Goal: Transaction & Acquisition: Book appointment/travel/reservation

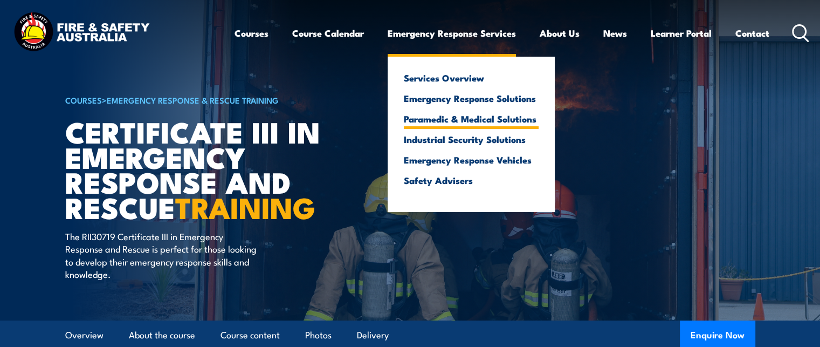
click at [462, 119] on link "Paramedic & Medical Solutions" at bounding box center [471, 119] width 135 height 10
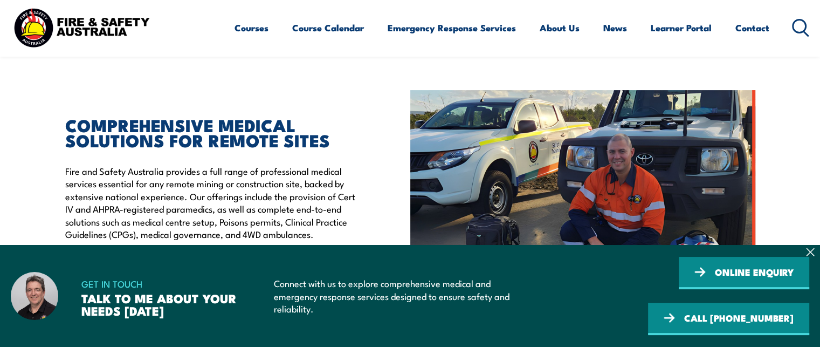
scroll to position [271, 0]
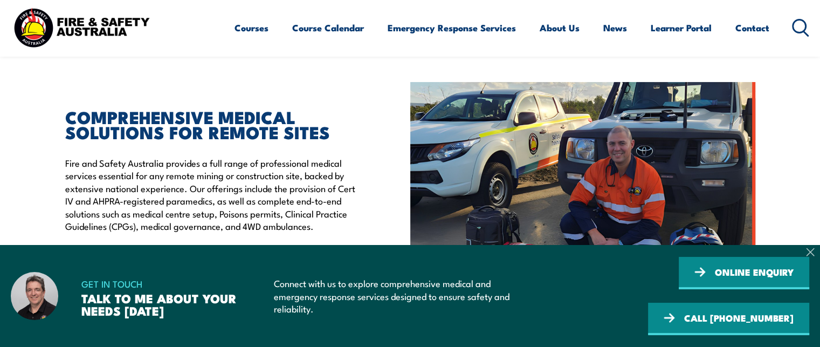
click at [811, 254] on icon at bounding box center [810, 252] width 9 height 9
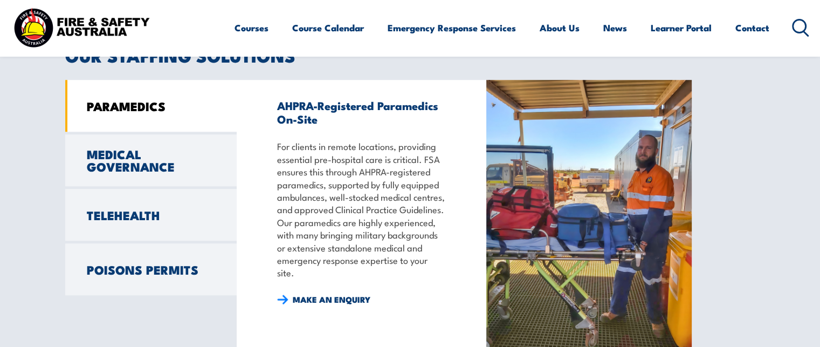
scroll to position [867, 0]
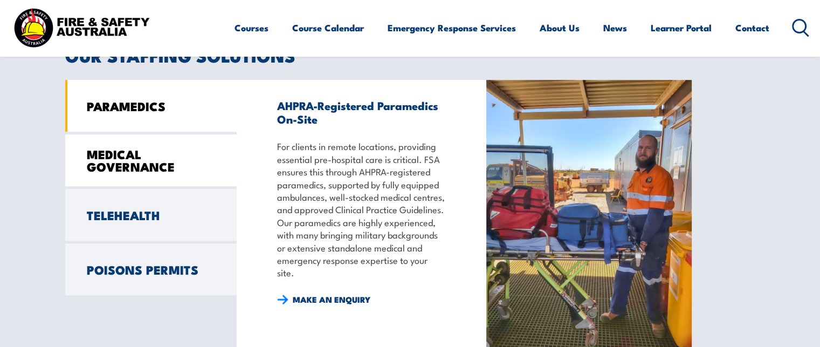
click at [170, 171] on link "MEDICAL GOVERNANCE" at bounding box center [150, 160] width 171 height 52
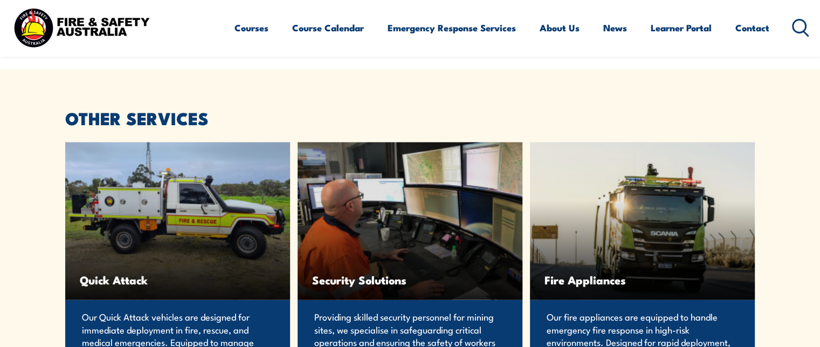
scroll to position [2116, 0]
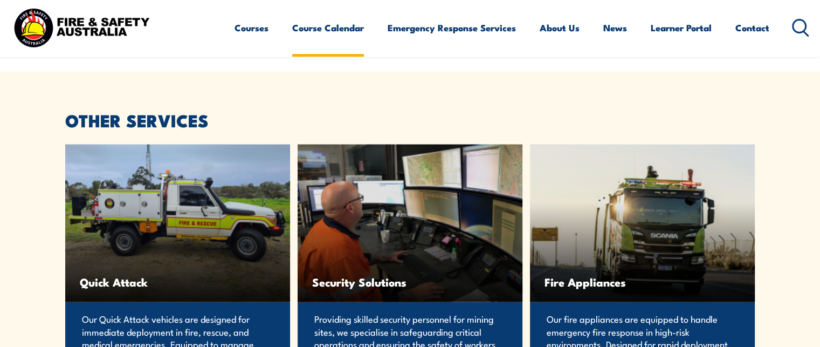
click at [331, 30] on link "Course Calendar" at bounding box center [328, 27] width 72 height 29
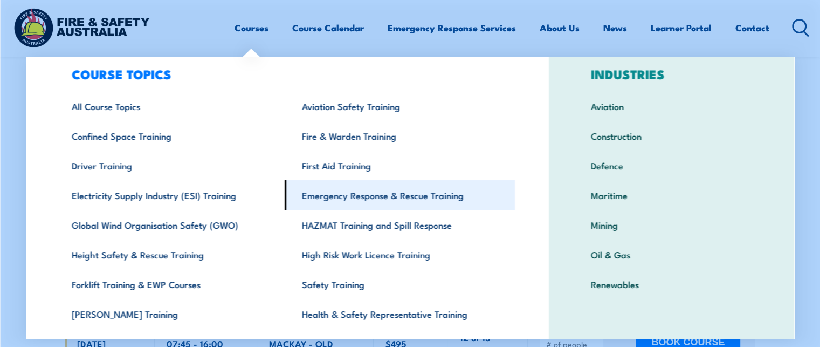
scroll to position [24, 0]
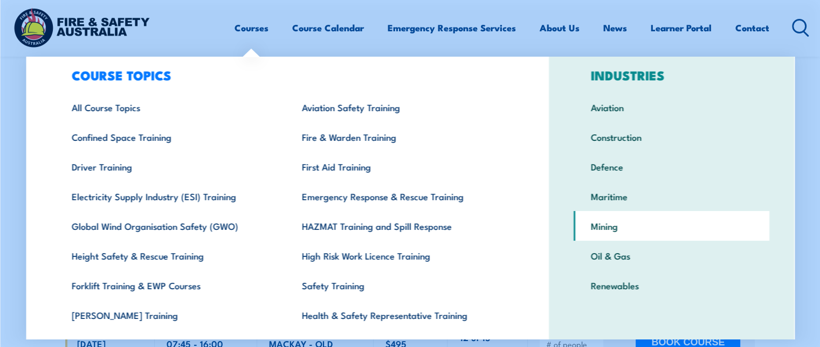
click at [605, 224] on link "Mining" at bounding box center [672, 226] width 196 height 30
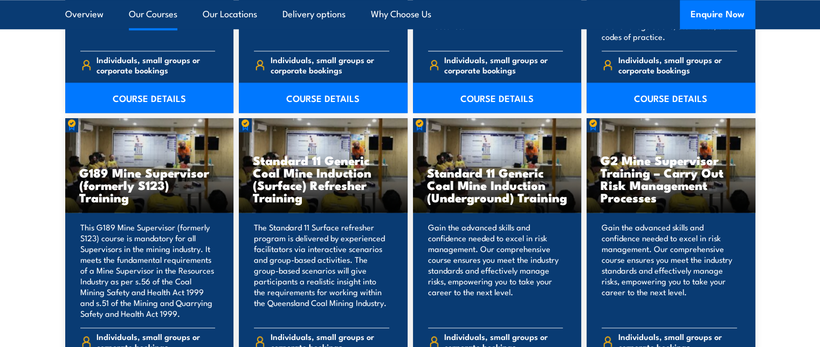
scroll to position [5278, 0]
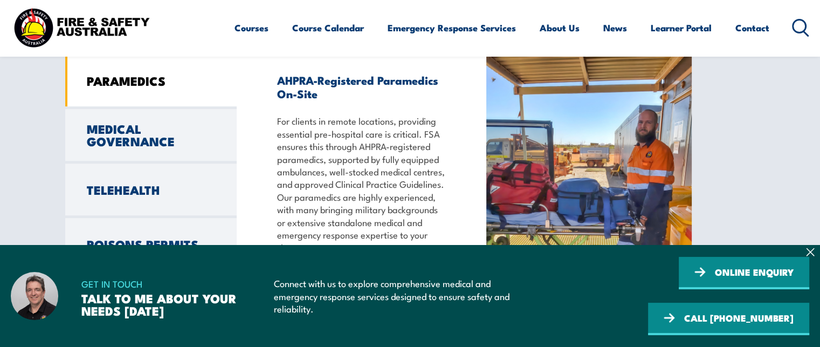
scroll to position [950, 0]
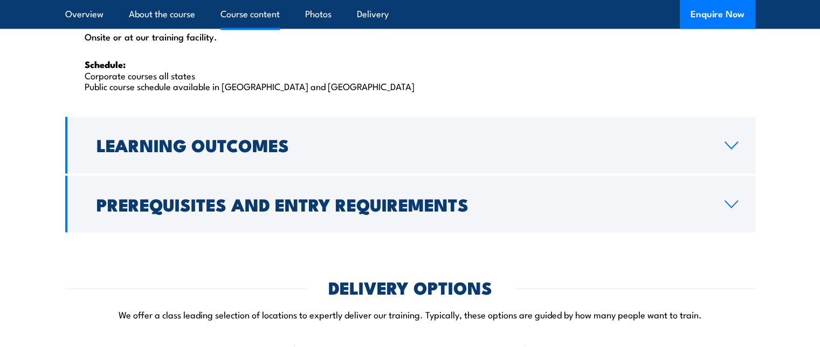
scroll to position [1848, 0]
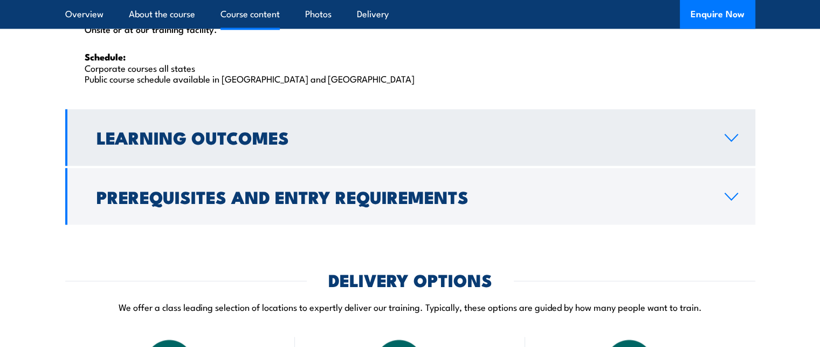
click at [321, 125] on link "Learning Outcomes" at bounding box center [410, 137] width 690 height 57
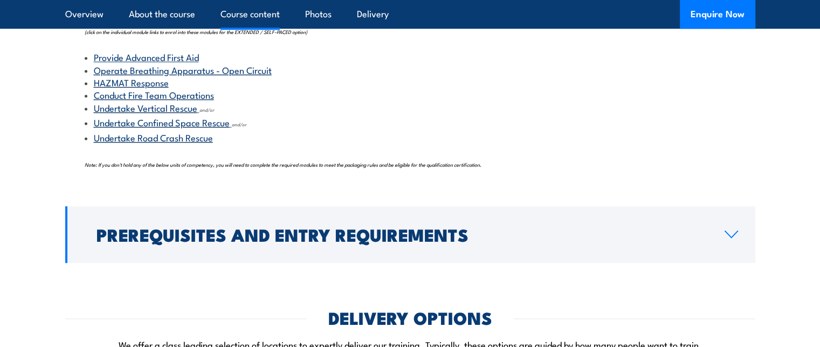
scroll to position [1245, 0]
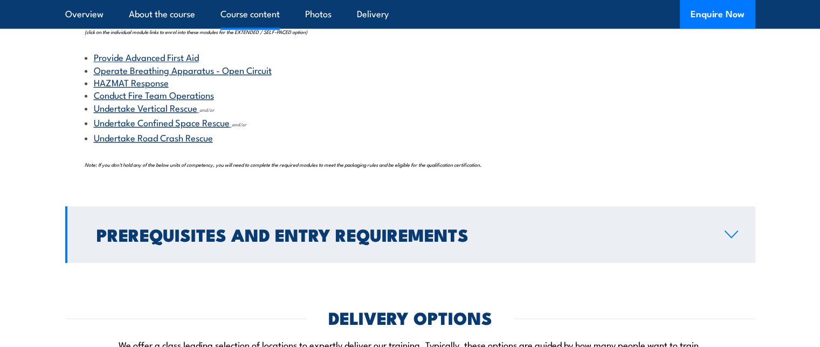
click at [231, 231] on h2 "Prerequisites and Entry Requirements" at bounding box center [402, 233] width 611 height 15
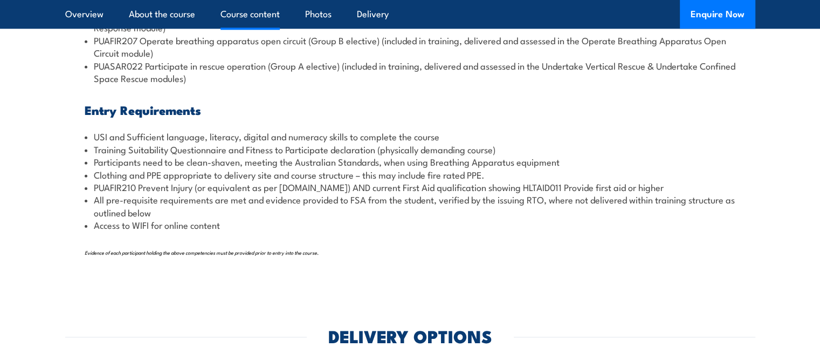
scroll to position [1364, 0]
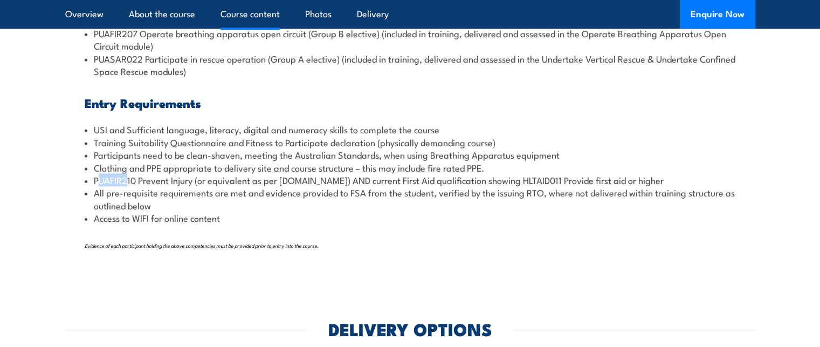
drag, startPoint x: 96, startPoint y: 180, endPoint x: 128, endPoint y: 179, distance: 32.4
click at [128, 179] on li "PUAFIR210 Prevent Injury (or equivalent as per [DOMAIN_NAME]) AND current First…" at bounding box center [410, 180] width 651 height 12
drag, startPoint x: 128, startPoint y: 179, endPoint x: 107, endPoint y: 178, distance: 21.0
click at [107, 178] on li "PUAFIR210 Prevent Injury (or equivalent as per training.gov.au) AND current Fir…" at bounding box center [410, 180] width 651 height 12
click at [98, 180] on li "PUAFIR210 Prevent Injury (or equivalent as per training.gov.au) AND current Fir…" at bounding box center [410, 180] width 651 height 12
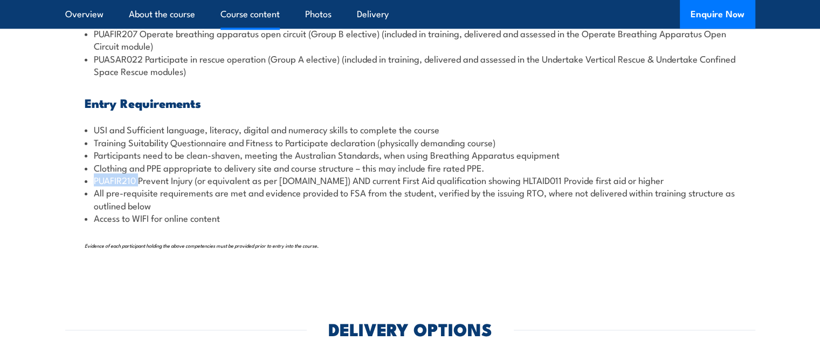
drag, startPoint x: 94, startPoint y: 179, endPoint x: 138, endPoint y: 180, distance: 43.1
click at [138, 180] on li "PUAFIR210 Prevent Injury (or equivalent as per training.gov.au) AND current Fir…" at bounding box center [410, 180] width 651 height 12
click at [134, 178] on li "PUAFIR210 Prevent Injury (or equivalent as per training.gov.au) AND current Fir…" at bounding box center [410, 180] width 651 height 12
drag, startPoint x: 93, startPoint y: 178, endPoint x: 135, endPoint y: 180, distance: 42.1
click at [135, 180] on li "PUAFIR210 Prevent Injury (or equivalent as per training.gov.au) AND current Fir…" at bounding box center [410, 180] width 651 height 12
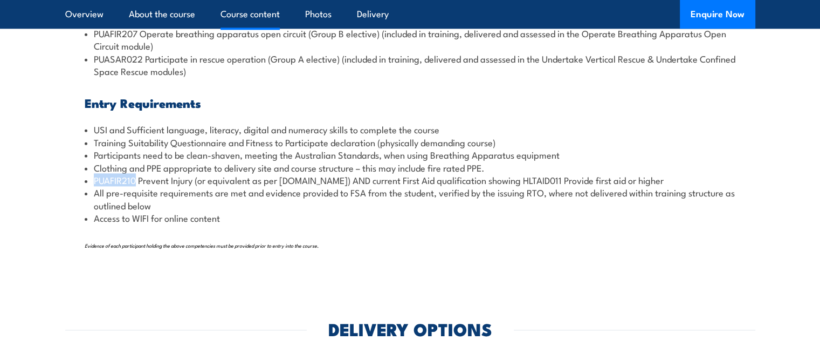
copy li "PUAFIR210"
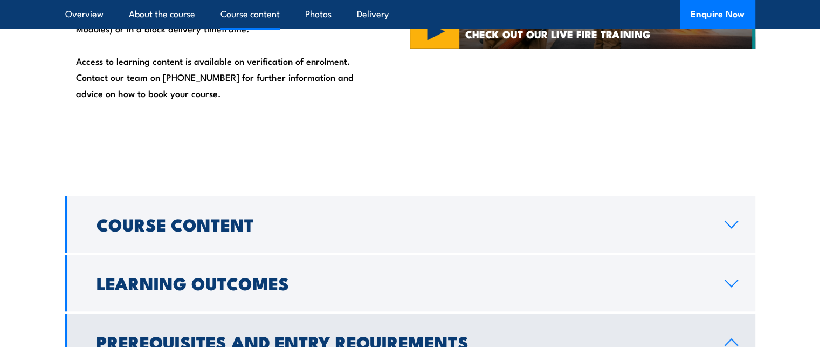
scroll to position [934, 0]
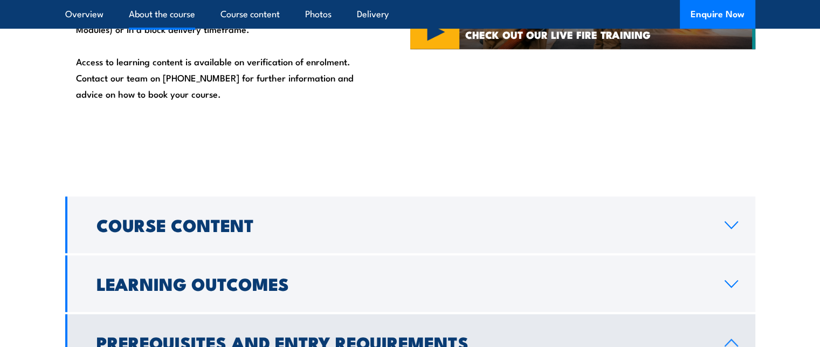
click at [160, 232] on h2 "Course Content" at bounding box center [402, 224] width 611 height 15
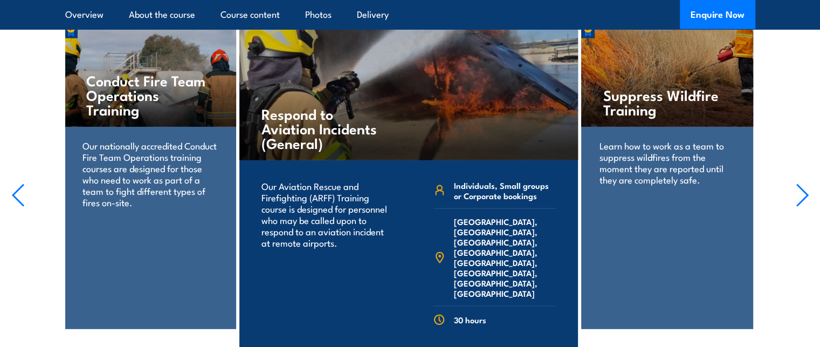
scroll to position [3018, 0]
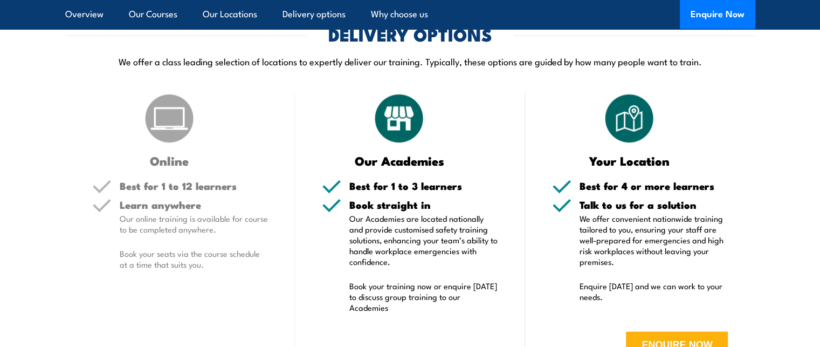
scroll to position [2099, 0]
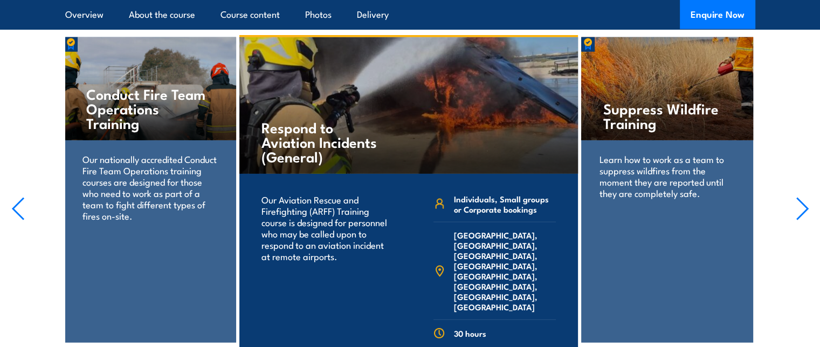
scroll to position [2955, 0]
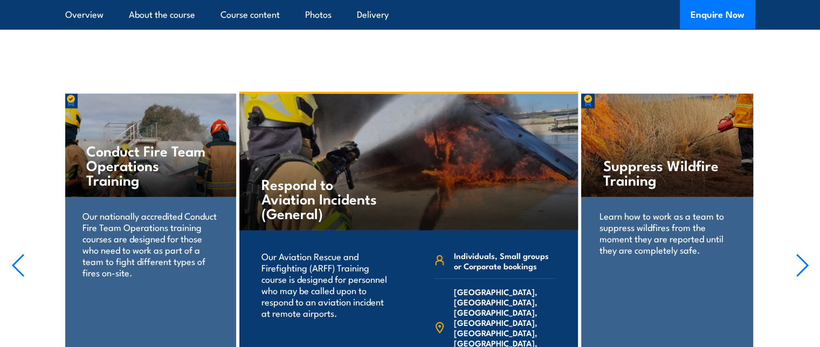
click at [806, 253] on icon "button" at bounding box center [802, 265] width 13 height 24
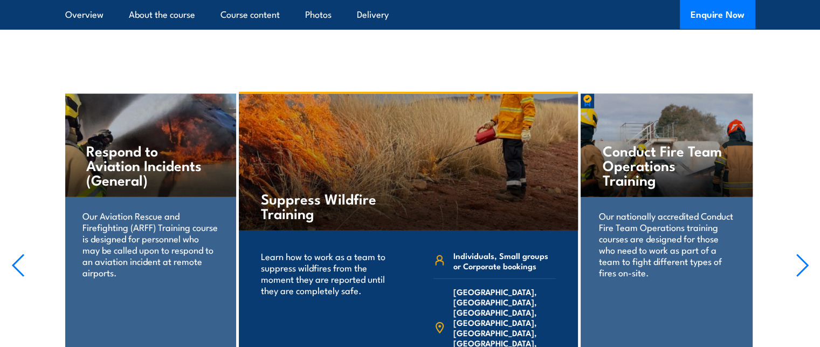
click at [806, 253] on icon "button" at bounding box center [802, 265] width 13 height 24
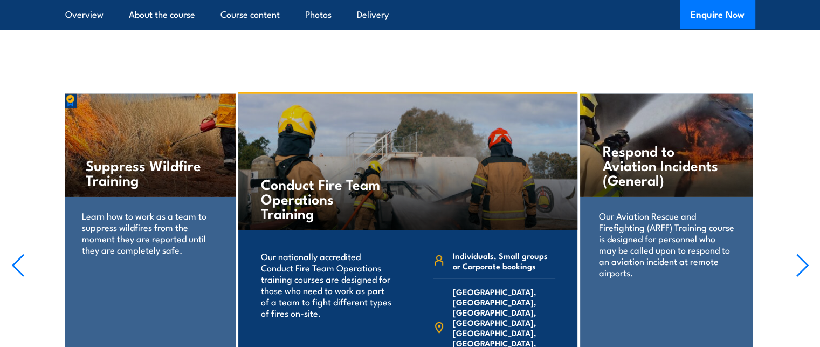
click at [806, 253] on icon "button" at bounding box center [802, 265] width 13 height 24
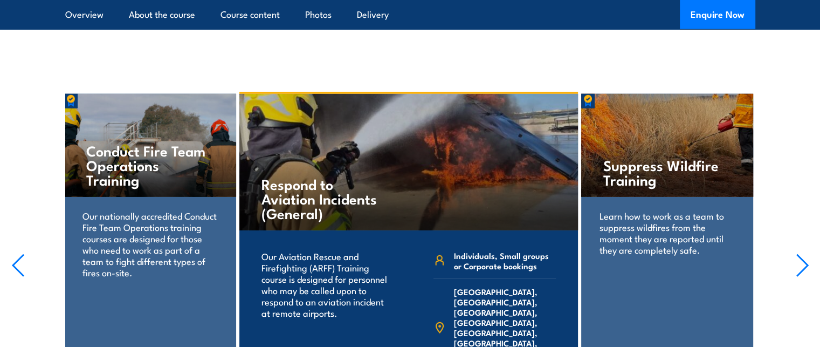
click at [806, 253] on icon "button" at bounding box center [802, 265] width 13 height 24
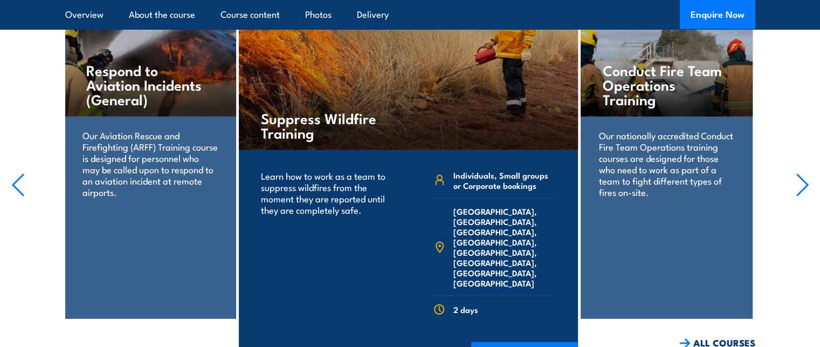
scroll to position [3032, 0]
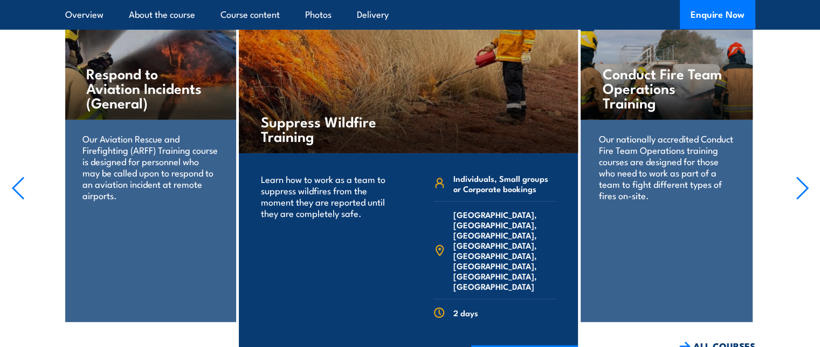
click at [805, 176] on icon "button" at bounding box center [802, 188] width 13 height 24
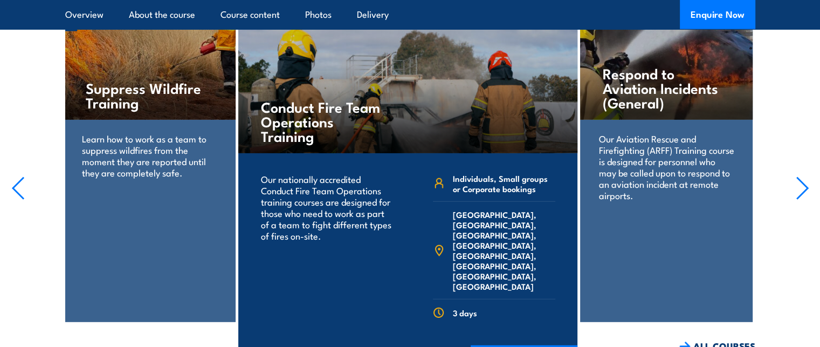
click at [805, 177] on icon "button" at bounding box center [802, 188] width 11 height 22
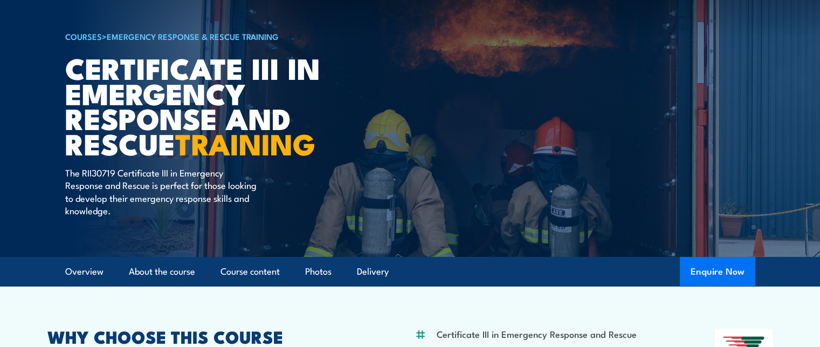
scroll to position [28, 0]
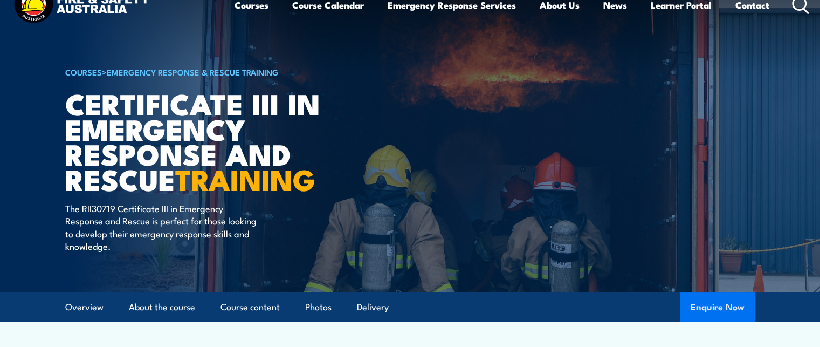
click at [713, 312] on button "Enquire Now" at bounding box center [717, 306] width 75 height 29
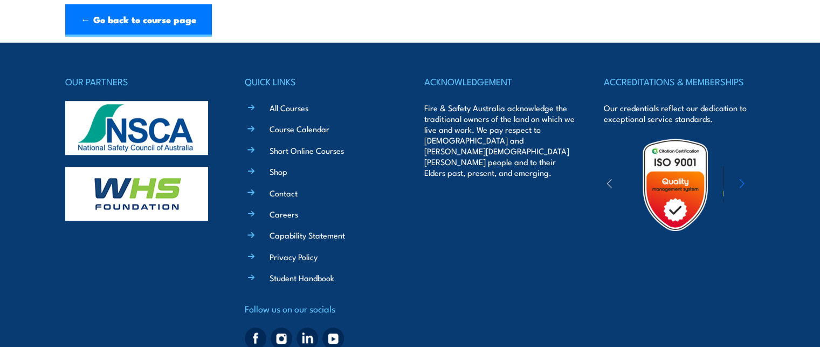
scroll to position [783, 0]
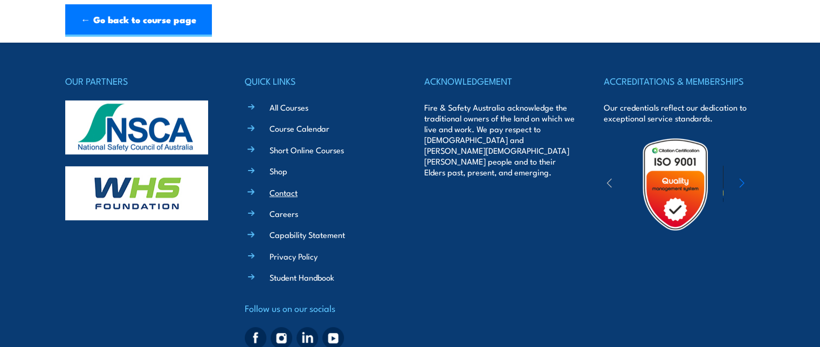
click at [278, 192] on link "Contact" at bounding box center [284, 192] width 28 height 11
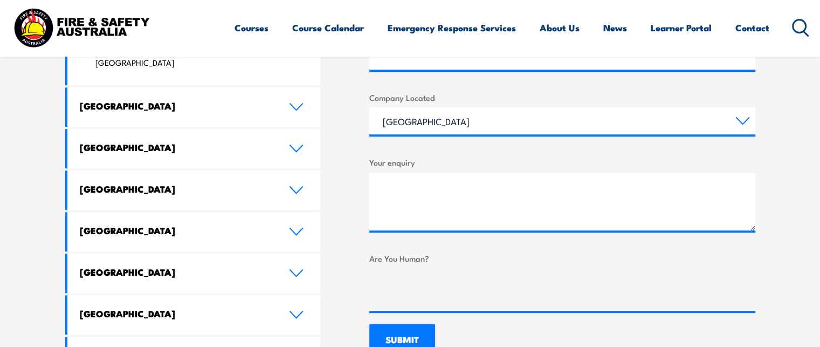
scroll to position [613, 0]
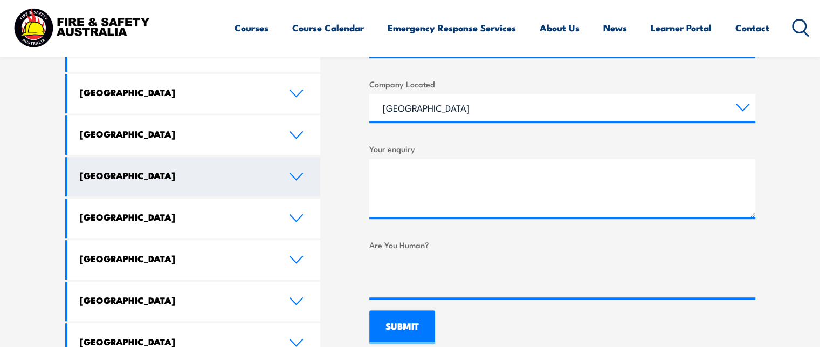
click at [248, 169] on h4 "[GEOGRAPHIC_DATA]" at bounding box center [176, 175] width 193 height 12
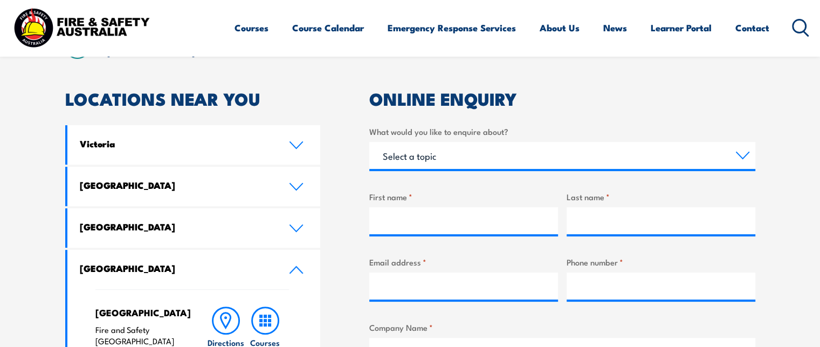
scroll to position [304, 0]
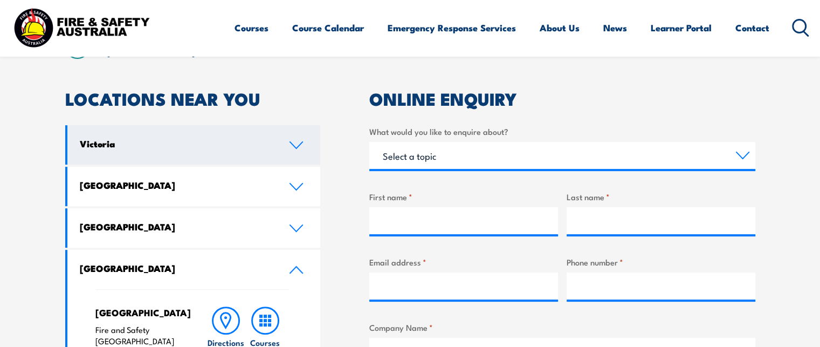
click at [139, 143] on h4 "Victoria" at bounding box center [176, 144] width 193 height 12
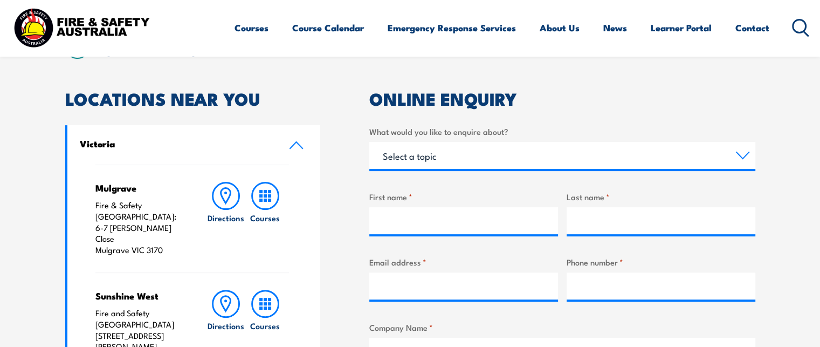
click at [139, 143] on h4 "Victoria" at bounding box center [176, 144] width 193 height 12
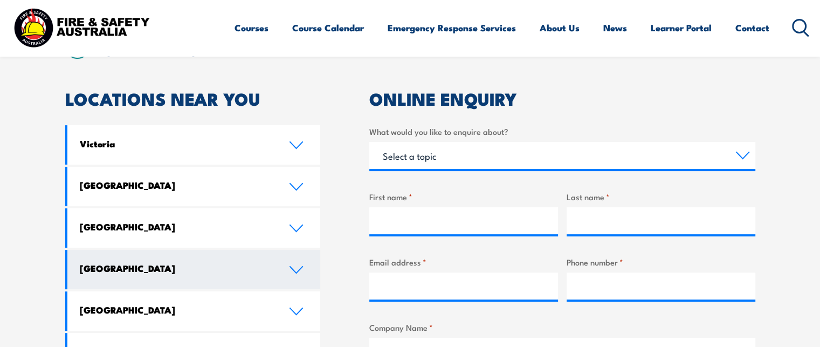
click at [132, 281] on link "Western Australia" at bounding box center [193, 269] width 253 height 39
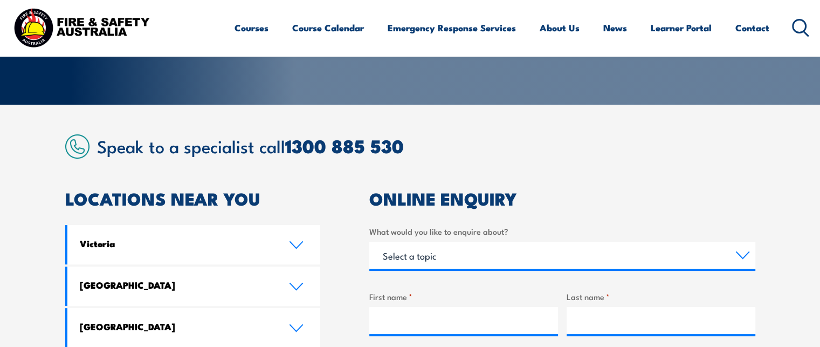
scroll to position [205, 0]
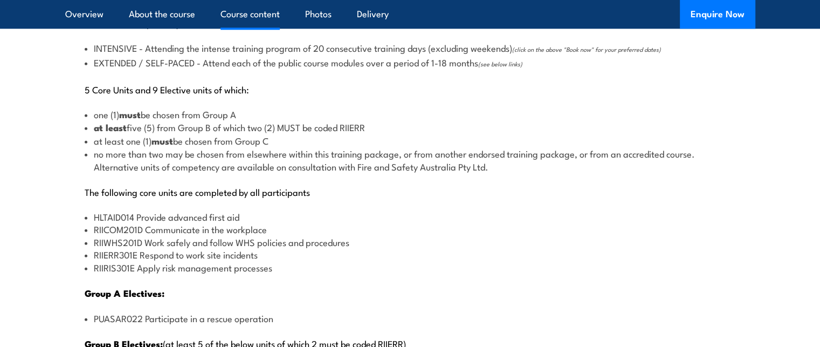
scroll to position [1130, 0]
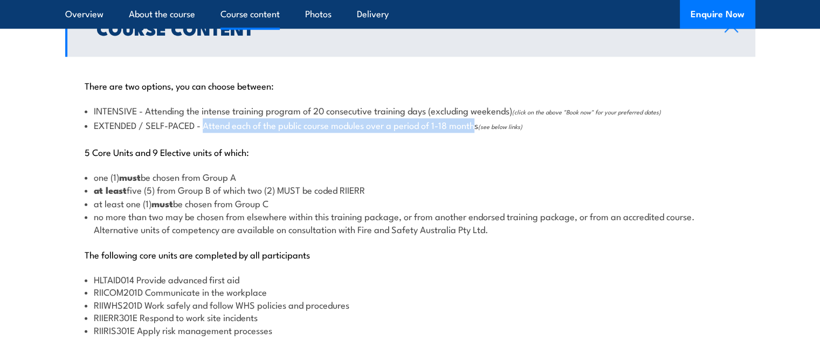
drag, startPoint x: 207, startPoint y: 125, endPoint x: 481, endPoint y: 126, distance: 274.0
click at [481, 126] on li "EXTENDED / SELF-PACED - Attend each of the public course modules over a period …" at bounding box center [410, 126] width 651 height 14
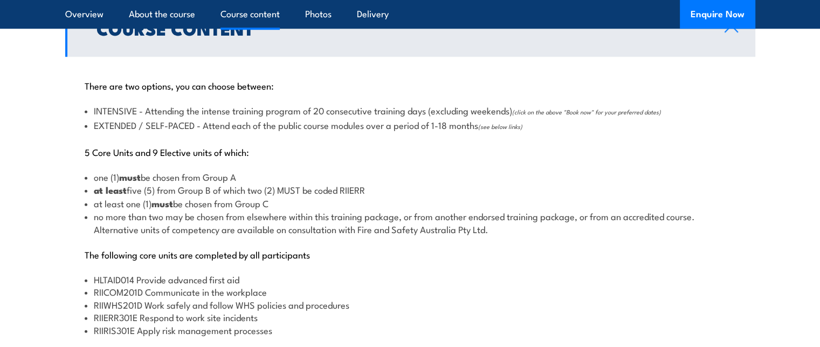
click at [481, 126] on li "EXTENDED / SELF-PACED - Attend each of the public course modules over a period …" at bounding box center [410, 126] width 651 height 14
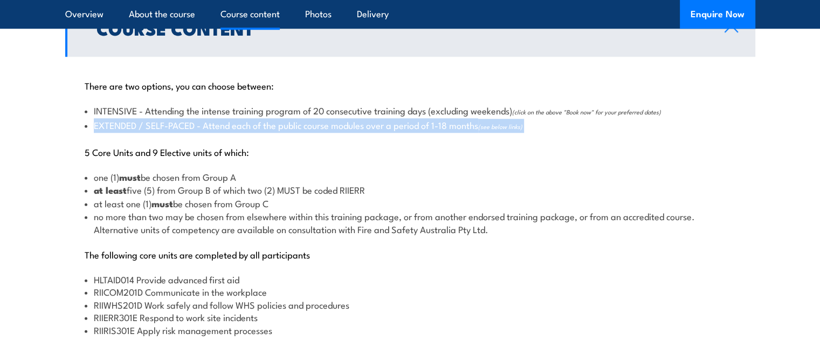
click at [481, 126] on li "EXTENDED / SELF-PACED - Attend each of the public course modules over a period …" at bounding box center [410, 126] width 651 height 14
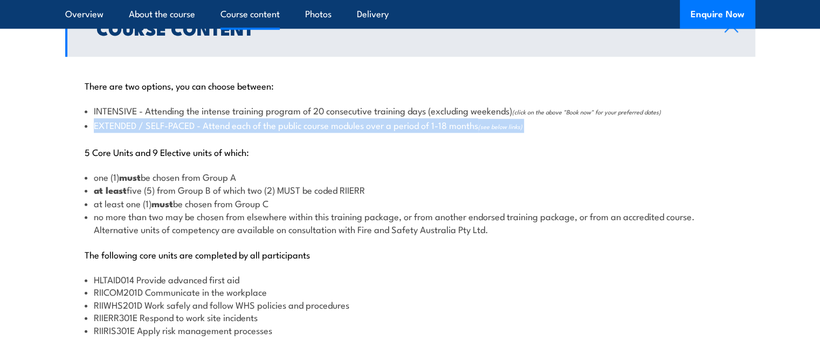
click at [481, 126] on li "EXTENDED / SELF-PACED - Attend each of the public course modules over a period …" at bounding box center [410, 126] width 651 height 14
click at [202, 129] on li "EXTENDED / SELF-PACED - Attend each of the public course modules over a period …" at bounding box center [410, 126] width 651 height 14
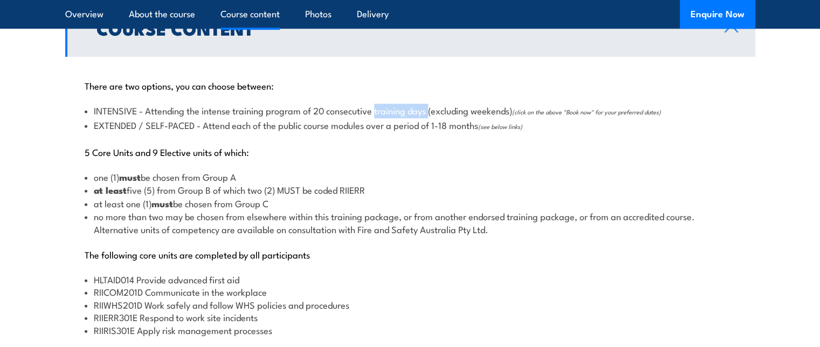
drag, startPoint x: 377, startPoint y: 109, endPoint x: 431, endPoint y: 116, distance: 54.9
click at [431, 116] on li "INTENSIVE - Attending the intense training program of 20 consecutive training d…" at bounding box center [410, 111] width 651 height 14
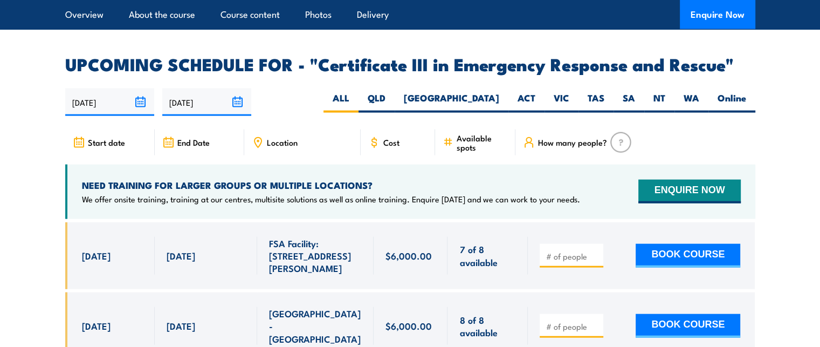
scroll to position [2494, 0]
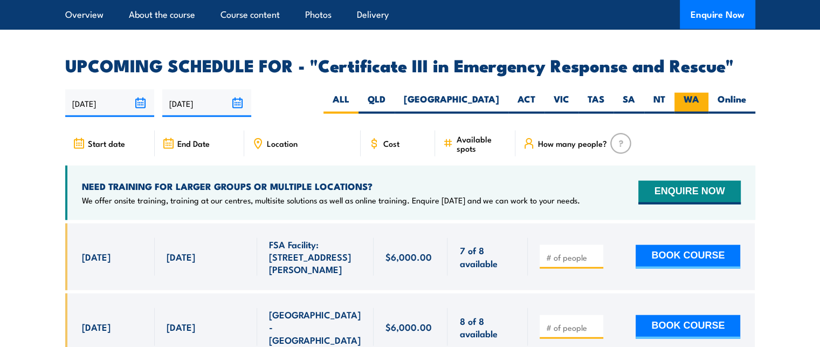
click at [698, 93] on label "WA" at bounding box center [692, 103] width 34 height 21
click at [699, 93] on input "WA" at bounding box center [702, 96] width 7 height 7
radio input "true"
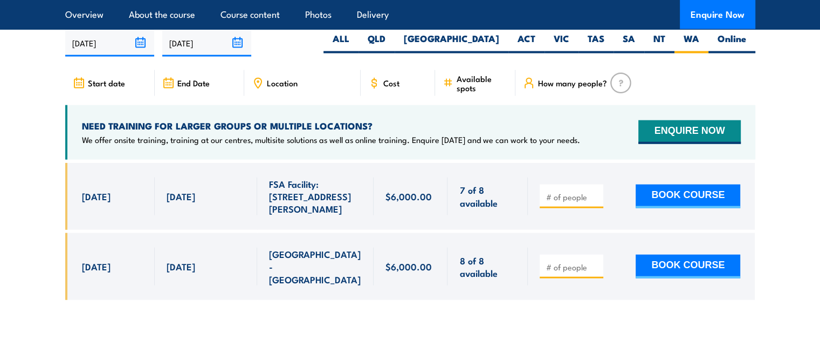
scroll to position [2555, 0]
click at [568, 191] on input "number" at bounding box center [573, 196] width 54 height 11
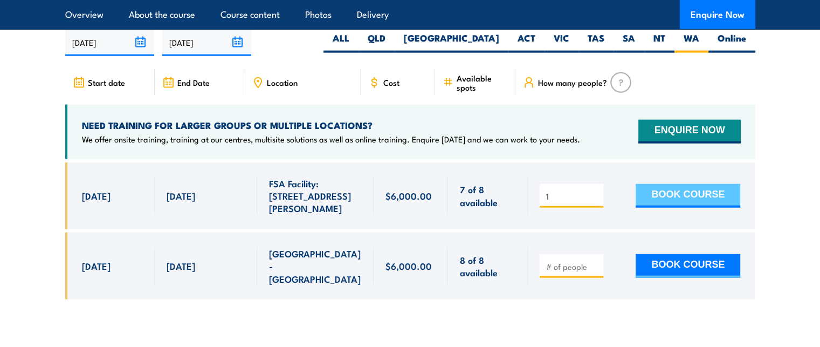
type input "1"
click at [659, 184] on button "BOOK COURSE" at bounding box center [688, 196] width 105 height 24
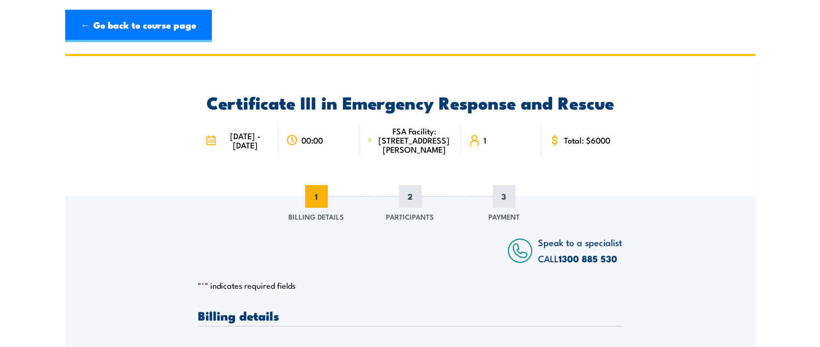
drag, startPoint x: 221, startPoint y: 138, endPoint x: 262, endPoint y: 151, distance: 43.5
click at [262, 149] on span "[DATE] - [DATE]" at bounding box center [245, 140] width 52 height 18
click at [262, 149] on span "26/08/2025 - 19/09/2025" at bounding box center [245, 140] width 52 height 18
drag, startPoint x: 306, startPoint y: 144, endPoint x: 331, endPoint y: 145, distance: 24.8
click at [331, 145] on div "00:00" at bounding box center [319, 139] width 81 height 33
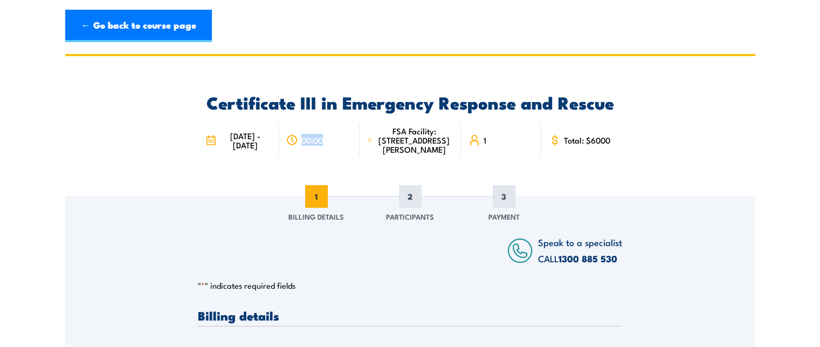
click at [322, 144] on span "00:00" at bounding box center [312, 139] width 22 height 9
drag, startPoint x: 306, startPoint y: 145, endPoint x: 332, endPoint y: 148, distance: 26.0
click at [332, 148] on div "00:00" at bounding box center [319, 139] width 81 height 33
click at [328, 147] on div "00:00" at bounding box center [319, 139] width 81 height 33
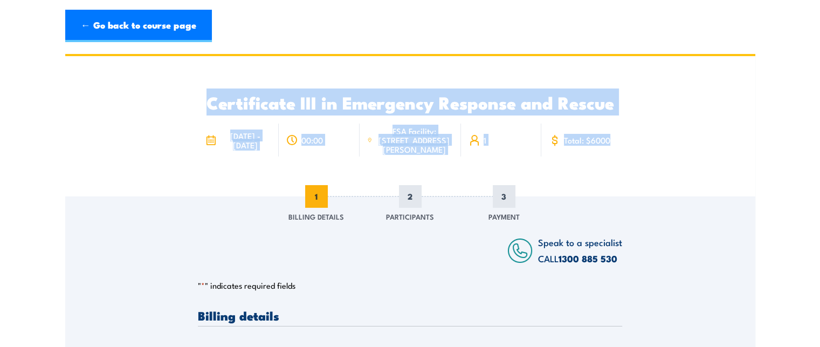
drag, startPoint x: 207, startPoint y: 102, endPoint x: 631, endPoint y: 110, distance: 423.9
click at [631, 110] on div "Certificate III in Emergency Response and Rescue 26/08/2025 - 19/09/2025 00:00 …" at bounding box center [410, 126] width 690 height 140
click at [596, 108] on h2 "Certificate III in Emergency Response and Rescue" at bounding box center [410, 101] width 424 height 15
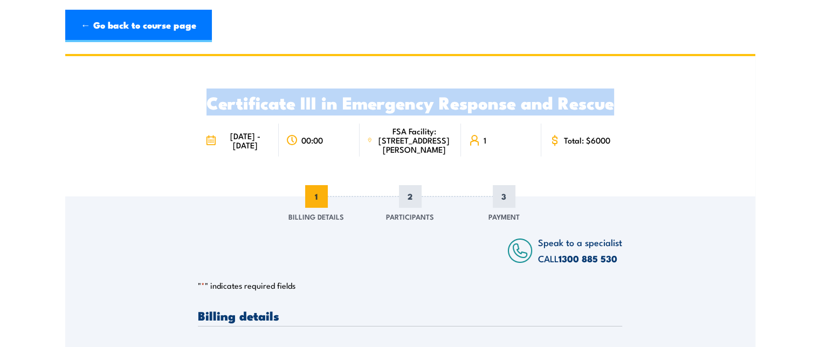
drag, startPoint x: 205, startPoint y: 101, endPoint x: 616, endPoint y: 108, distance: 411.5
click at [616, 108] on h2 "Certificate III in Emergency Response and Rescue" at bounding box center [410, 101] width 424 height 15
drag, startPoint x: 220, startPoint y: 141, endPoint x: 279, endPoint y: 149, distance: 59.9
click at [279, 149] on div "26/08/2025 - 19/09/2025" at bounding box center [238, 139] width 81 height 33
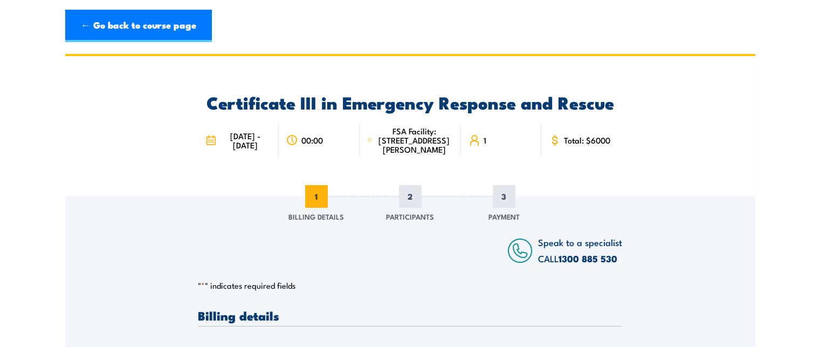
click at [237, 147] on span "26/08/2025 - 19/09/2025" at bounding box center [245, 140] width 52 height 18
drag, startPoint x: 384, startPoint y: 149, endPoint x: 438, endPoint y: 150, distance: 54.5
click at [438, 150] on span "FSA Facility: [STREET_ADDRESS][PERSON_NAME]" at bounding box center [414, 140] width 78 height 28
drag, startPoint x: 443, startPoint y: 149, endPoint x: 408, endPoint y: 150, distance: 35.6
click at [408, 150] on span "FSA Facility: [STREET_ADDRESS][PERSON_NAME]" at bounding box center [414, 140] width 78 height 28
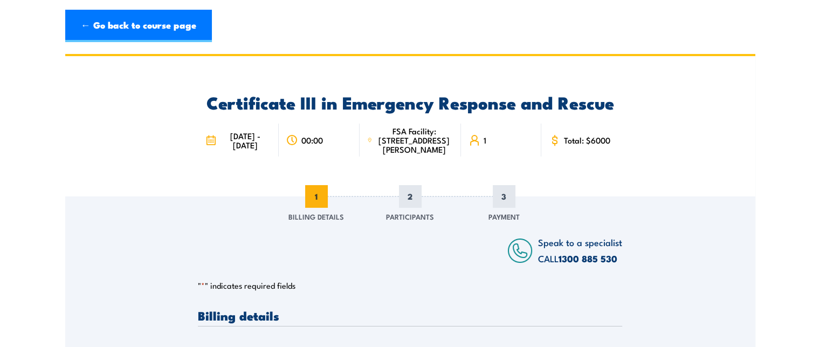
drag, startPoint x: 384, startPoint y: 150, endPoint x: 443, endPoint y: 152, distance: 59.3
click at [443, 152] on span "FSA Facility: [STREET_ADDRESS][PERSON_NAME]" at bounding box center [414, 140] width 78 height 28
click at [471, 104] on h2 "Certificate III in Emergency Response and Rescue" at bounding box center [410, 101] width 424 height 15
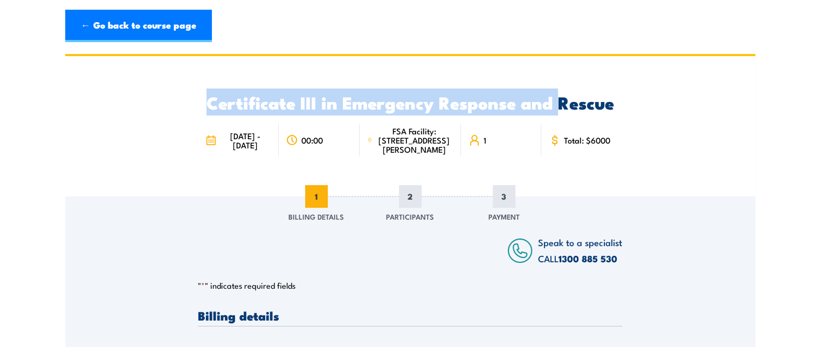
drag, startPoint x: 207, startPoint y: 100, endPoint x: 561, endPoint y: 103, distance: 353.8
click at [561, 103] on h2 "Certificate III in Emergency Response and Rescue" at bounding box center [410, 101] width 424 height 15
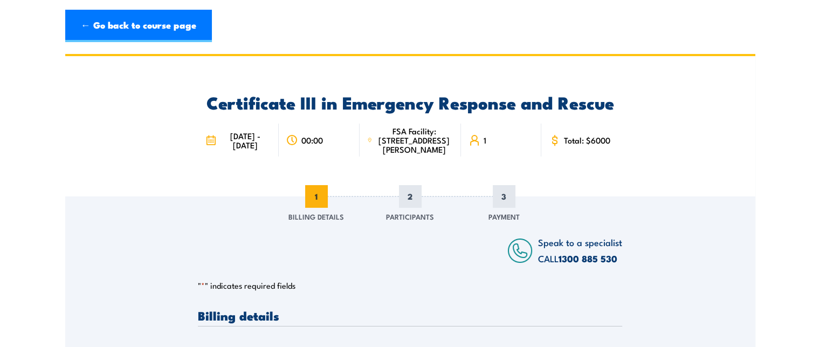
click at [558, 144] on div "Total: $6000" at bounding box center [581, 139] width 81 height 33
drag, startPoint x: 560, startPoint y: 143, endPoint x: 624, endPoint y: 146, distance: 64.8
click at [624, 146] on div "Certificate III in Emergency Response and Rescue 26/08/2025 - 19/09/2025 00:00 …" at bounding box center [410, 126] width 690 height 140
click at [598, 141] on span "Total: $6000" at bounding box center [587, 139] width 46 height 9
click at [567, 145] on span "Total: $6000" at bounding box center [587, 139] width 46 height 9
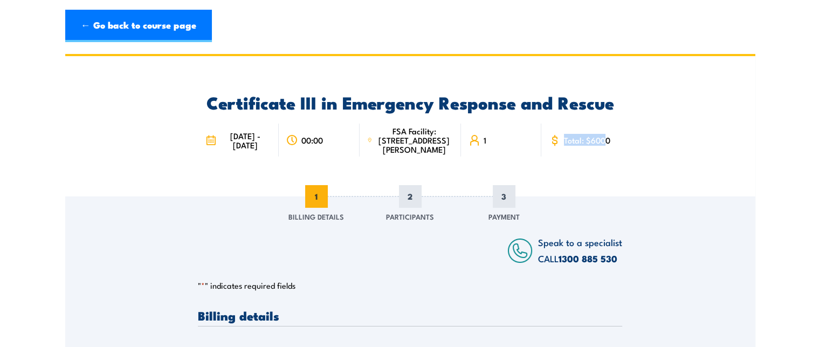
drag, startPoint x: 561, startPoint y: 144, endPoint x: 600, endPoint y: 146, distance: 39.4
click at [600, 145] on span "Total: $6000" at bounding box center [587, 139] width 46 height 9
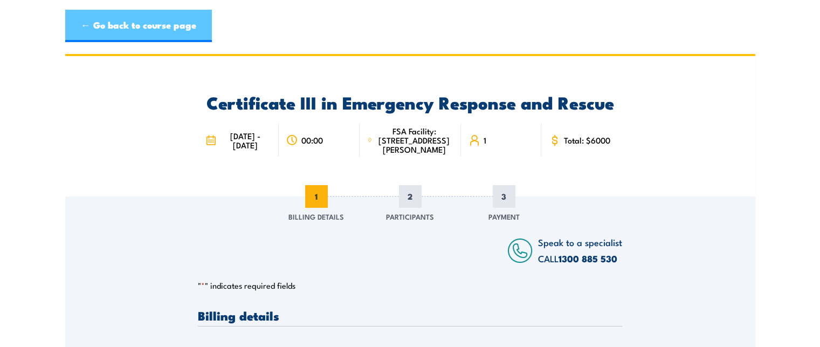
click at [136, 31] on link "← Go back to course page" at bounding box center [138, 26] width 147 height 32
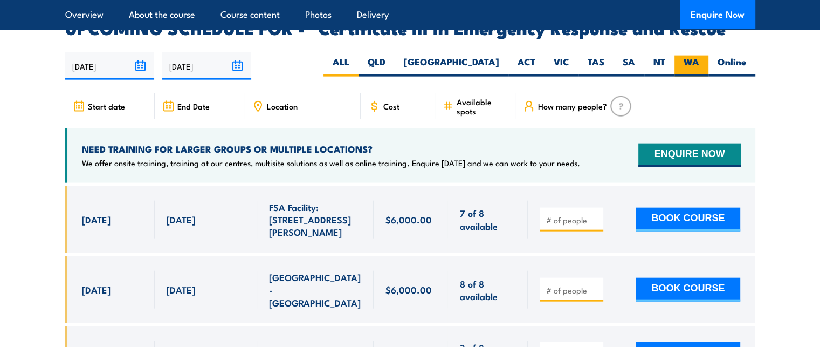
click at [695, 56] on label "WA" at bounding box center [692, 66] width 34 height 21
click at [699, 56] on input "WA" at bounding box center [702, 59] width 7 height 7
radio input "true"
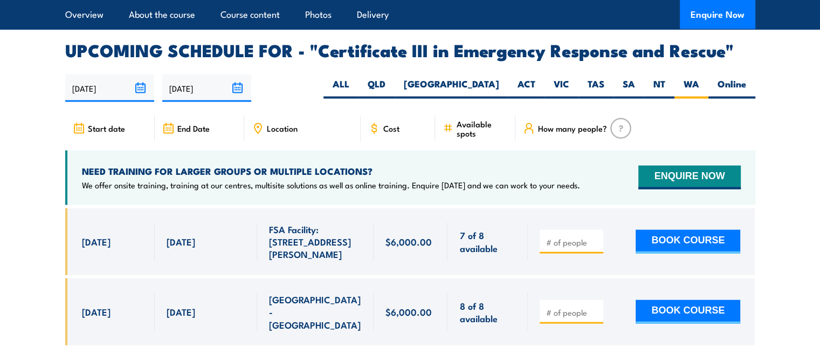
scroll to position [2531, 0]
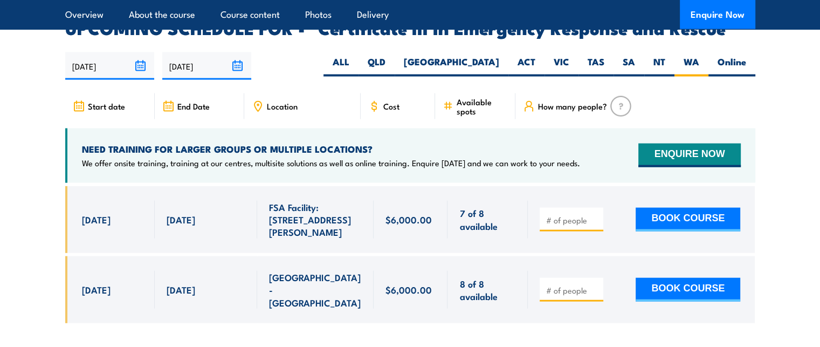
click at [27, 223] on section "UPCOMING SCHEDULE FOR - "Certificate III in Emergency Response and Rescue" [DAT…" at bounding box center [410, 179] width 820 height 319
click at [544, 157] on p "We offer onsite training, training at our centres, multisite solutions as well …" at bounding box center [331, 162] width 498 height 11
